Goal: Information Seeking & Learning: Learn about a topic

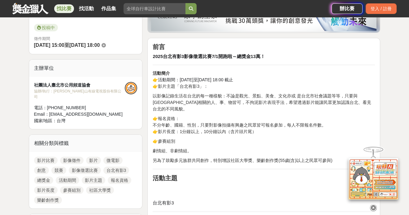
scroll to position [172, 0]
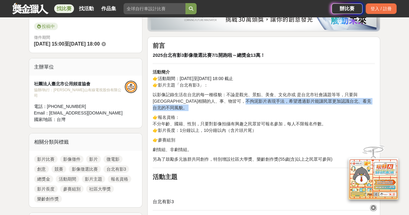
drag, startPoint x: 259, startPoint y: 100, endPoint x: 260, endPoint y: 104, distance: 4.7
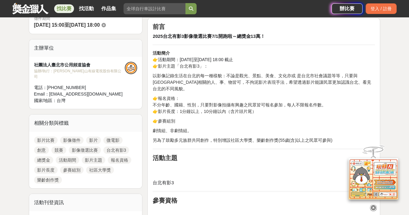
scroll to position [200, 0]
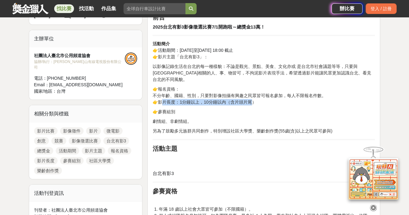
drag, startPoint x: 162, startPoint y: 95, endPoint x: 251, endPoint y: 96, distance: 89.2
click at [251, 96] on p "👉報名資格： 不分年齡、國籍、性別，只要對影像拍攝有興趣之民眾皆可報名參加，每人不限報名件數。 👉影片長度：1分鐘以上，10分鐘以內（含片頭片尾）" at bounding box center [264, 96] width 222 height 20
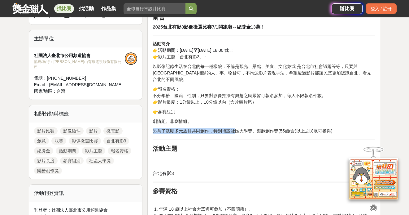
drag, startPoint x: 235, startPoint y: 124, endPoint x: 285, endPoint y: 130, distance: 51.1
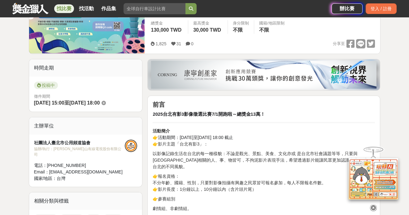
scroll to position [112, 0]
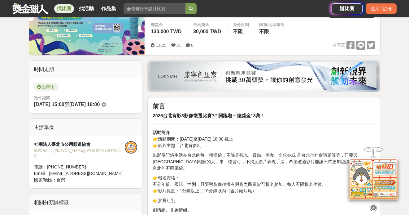
click at [375, 204] on icon at bounding box center [373, 207] width 7 height 7
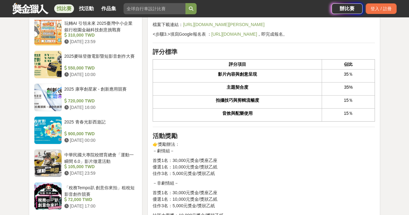
scroll to position [686, 0]
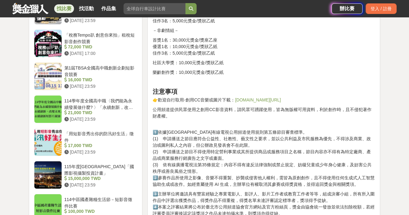
drag, startPoint x: 291, startPoint y: 175, endPoint x: 291, endPoint y: 143, distance: 32.2
click at [291, 168] on p "1️⃣依據臺北市有線電視公用頻道使用規則第五條節目審查標準。 (1) 申請播送之節目應符合公益性、社教性、藝文性之要求，並以公共利益及市民服務為優先，不得涉及…" at bounding box center [264, 154] width 222 height 65
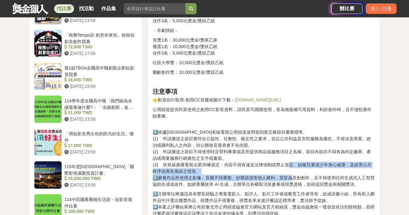
click at [291, 142] on p "1️⃣依據臺北市有線電視公用頻道使用規則第五條節目審查標準。 (1) 申請播送之節目應符合公益性、社教性、藝文性之要求，並以公共利益及市民服務為優先，不得涉及…" at bounding box center [264, 154] width 222 height 65
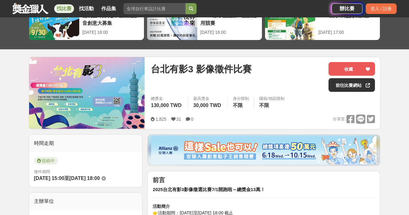
scroll to position [127, 0]
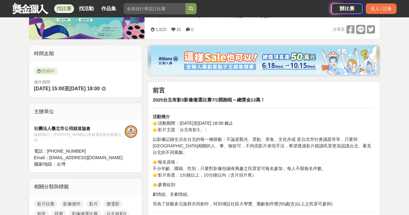
drag, startPoint x: 208, startPoint y: 124, endPoint x: 261, endPoint y: 124, distance: 53.6
click at [261, 124] on p "活動簡介 👉活動期間：114年7月1日至114年10月5日 18:00 截止 👉影片主題「台北有影3」：" at bounding box center [264, 123] width 222 height 20
copy span "14年10月5日 18:00 截止"
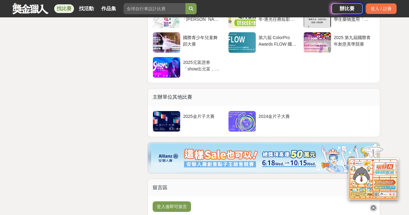
scroll to position [1379, 0]
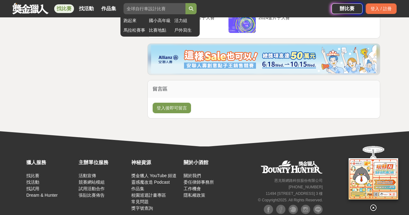
click at [149, 5] on input "search" at bounding box center [155, 8] width 62 height 11
type input "u"
type input "影展"
click at [186, 3] on button "submit" at bounding box center [191, 8] width 11 height 11
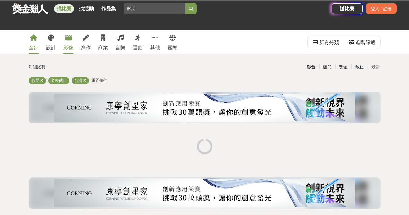
click at [68, 38] on icon at bounding box center [68, 38] width 6 height 6
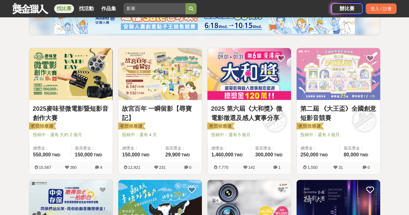
scroll to position [79, 0]
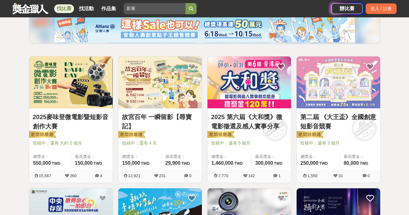
click at [248, 123] on link "2025 第六屆《大和獎》微電影徵選及感人實事分享" at bounding box center [249, 121] width 76 height 19
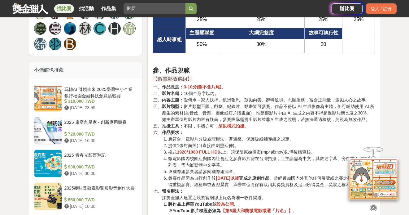
scroll to position [962, 0]
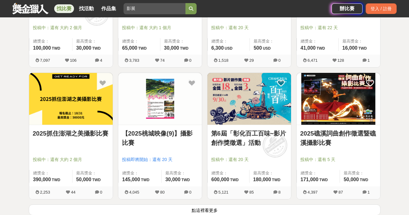
scroll to position [769, 0]
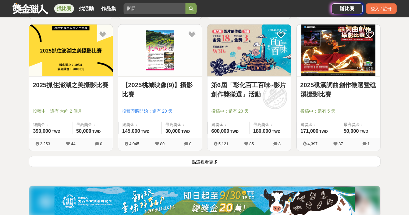
click at [215, 160] on button "點這裡看更多" at bounding box center [205, 161] width 352 height 11
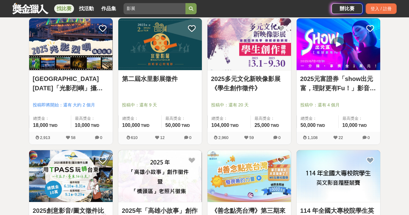
scroll to position [1033, 0]
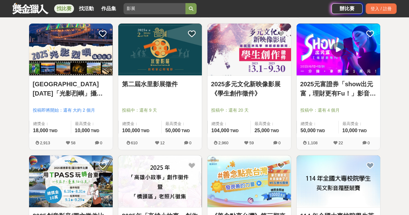
click at [190, 88] on link "第二屆水里影展徵件" at bounding box center [160, 83] width 76 height 9
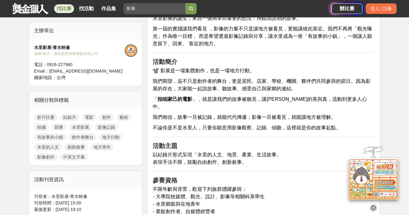
scroll to position [248, 0]
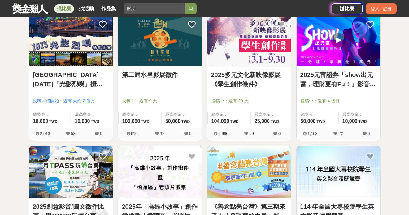
scroll to position [1041, 0]
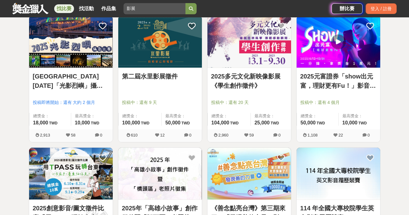
click at [247, 82] on link "2025多元文化新映像影展《學生創作徵件》" at bounding box center [249, 81] width 76 height 19
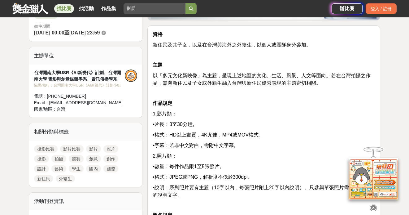
scroll to position [182, 0]
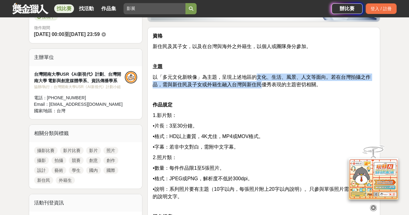
drag, startPoint x: 259, startPoint y: 79, endPoint x: 260, endPoint y: 83, distance: 4.4
click at [260, 83] on span "以「多元文化新映像」為主題，呈現上述地區的文化、生活、風景、人文等面向。若在台灣拍攝之作品，需與新住民及子女或外籍生融入台灣與新住民優秀表現的主題密切相關。" at bounding box center [262, 80] width 218 height 13
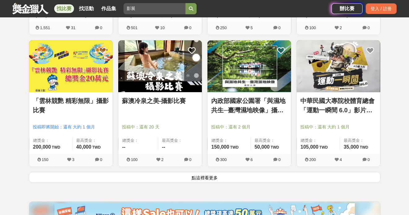
scroll to position [1539, 0]
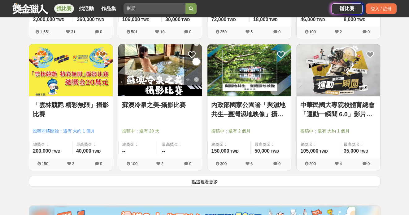
click at [190, 184] on button "點這裡看更多" at bounding box center [205, 181] width 352 height 11
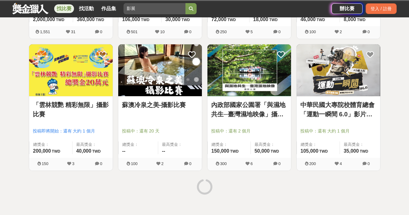
scroll to position [1561, 0]
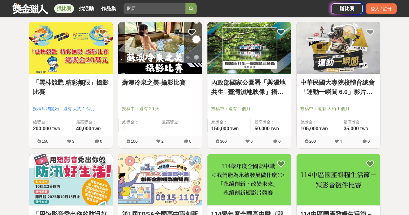
click at [350, 86] on link "中華民國大專院校體育總會「運動一瞬間 6.0」影片徵選活動" at bounding box center [339, 87] width 76 height 19
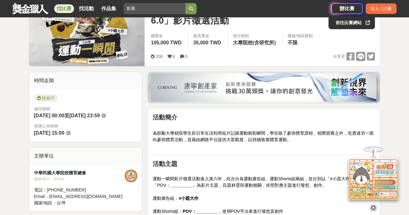
scroll to position [221, 0]
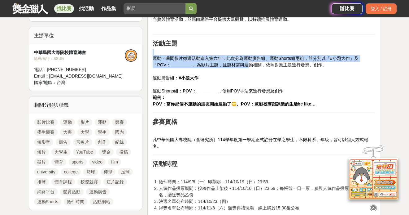
drag, startPoint x: 249, startPoint y: 54, endPoint x: 249, endPoint y: 64, distance: 9.9
click at [249, 64] on p "運動一瞬間影片徵選活動進入第六年，此次分為運動廣告組、運動Shorts組兩組，並分別以「#小題大作」及「POV： _________ 」為影片主題，且題材需與…" at bounding box center [264, 78] width 222 height 59
click at [249, 64] on span "運動一瞬間影片徵選活動進入第六年，此次分為運動廣告組、運動Shorts組兩組，並分別以「#小題大作」及「POV： _________ 」為影片主題，且題材需與…" at bounding box center [256, 61] width 206 height 11
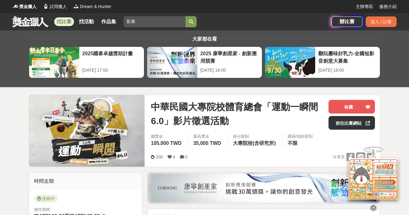
scroll to position [1, 0]
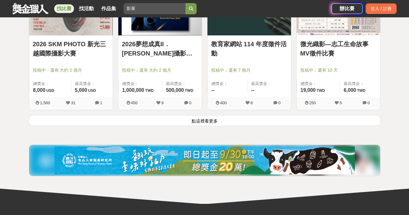
scroll to position [2377, 0]
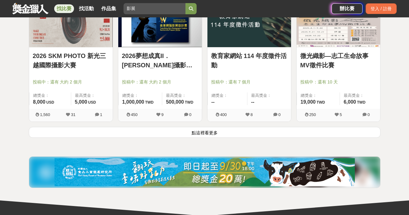
click at [251, 132] on button "點這裡看更多" at bounding box center [205, 132] width 352 height 11
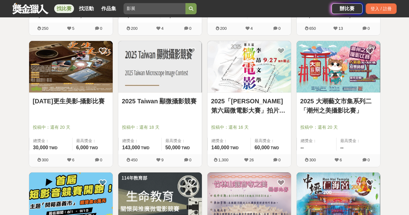
scroll to position [2777, 0]
